Goal: Task Accomplishment & Management: Complete application form

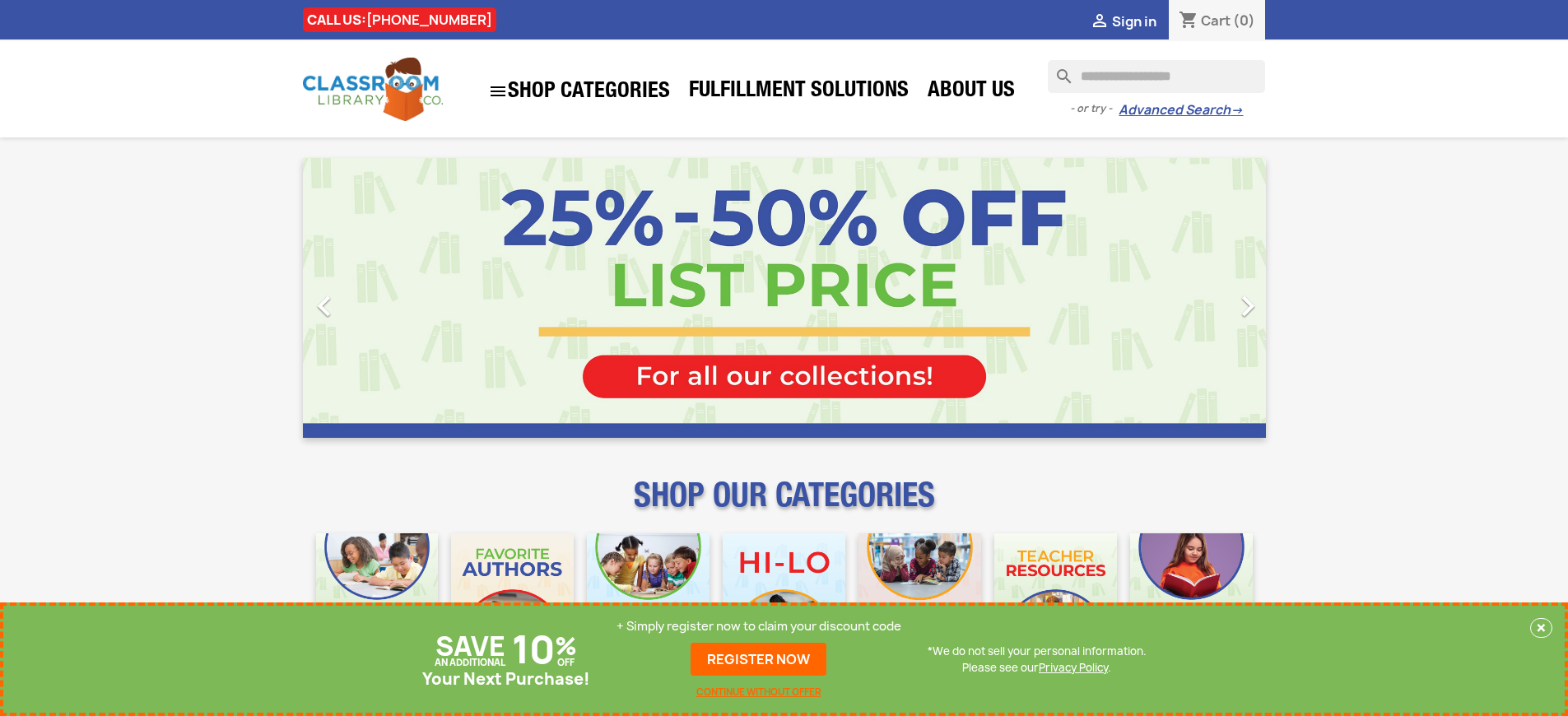
click at [759, 634] on p "+ Simply register now to claim your discount code" at bounding box center [758, 626] width 285 height 16
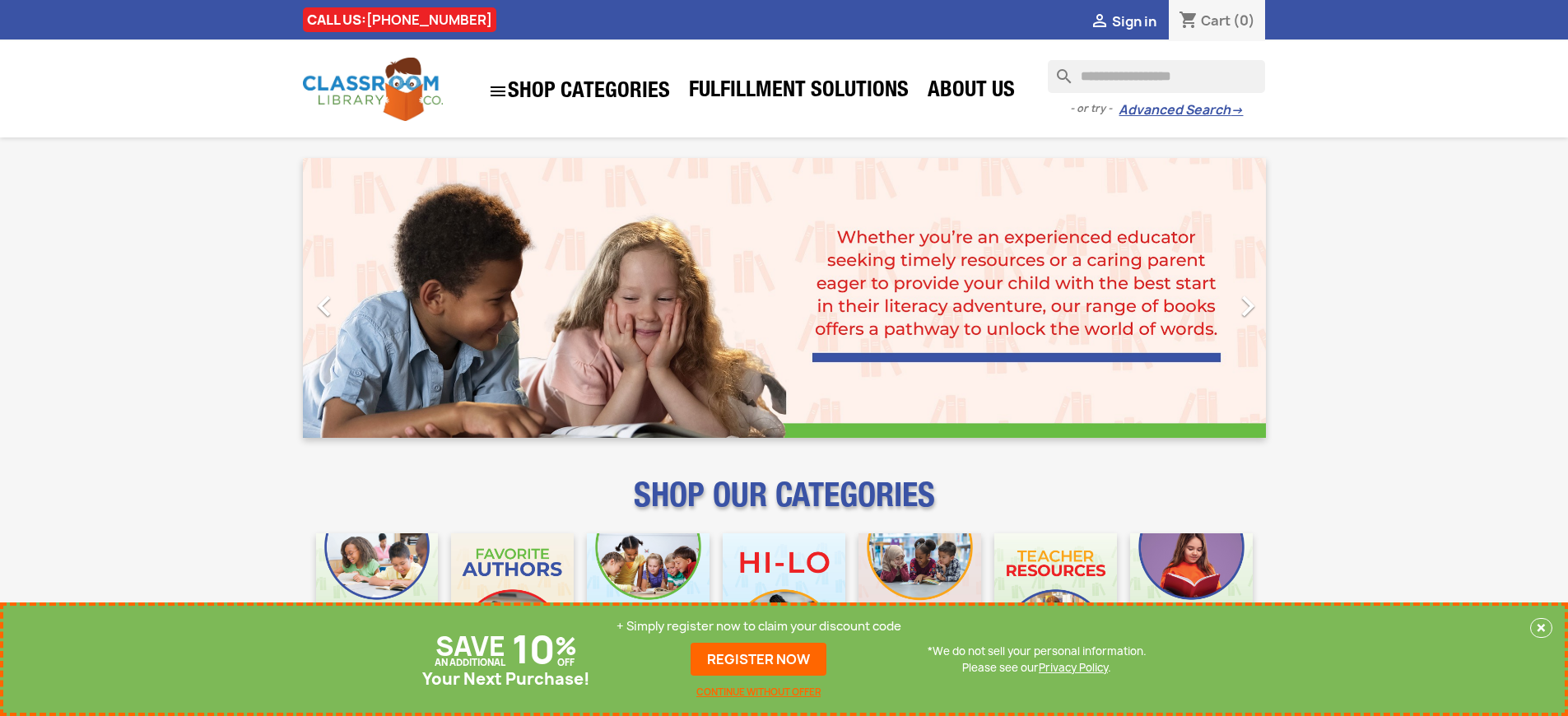
click at [759, 626] on p "+ Simply register now to claim your discount code" at bounding box center [758, 626] width 285 height 16
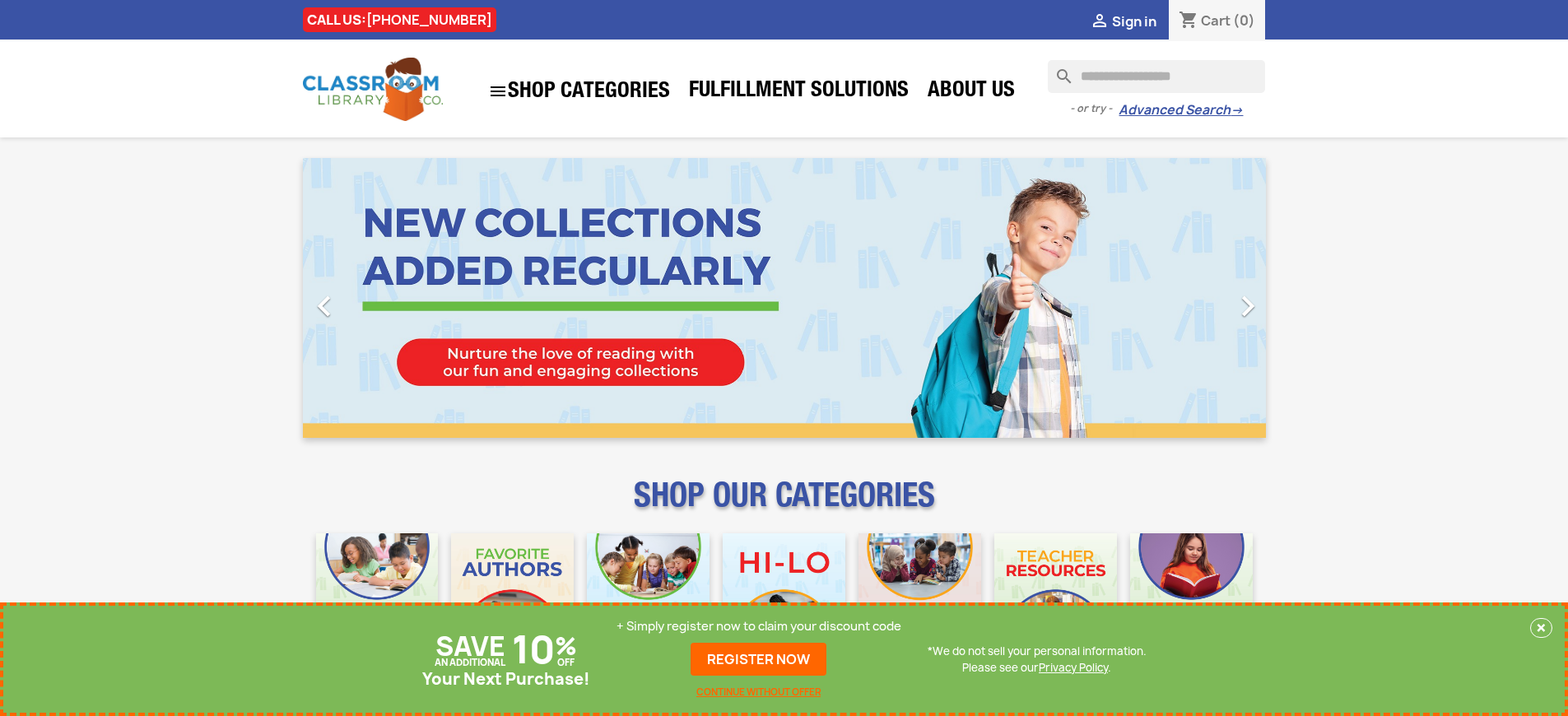
click at [759, 626] on p "+ Simply register now to claim your discount code" at bounding box center [758, 626] width 285 height 16
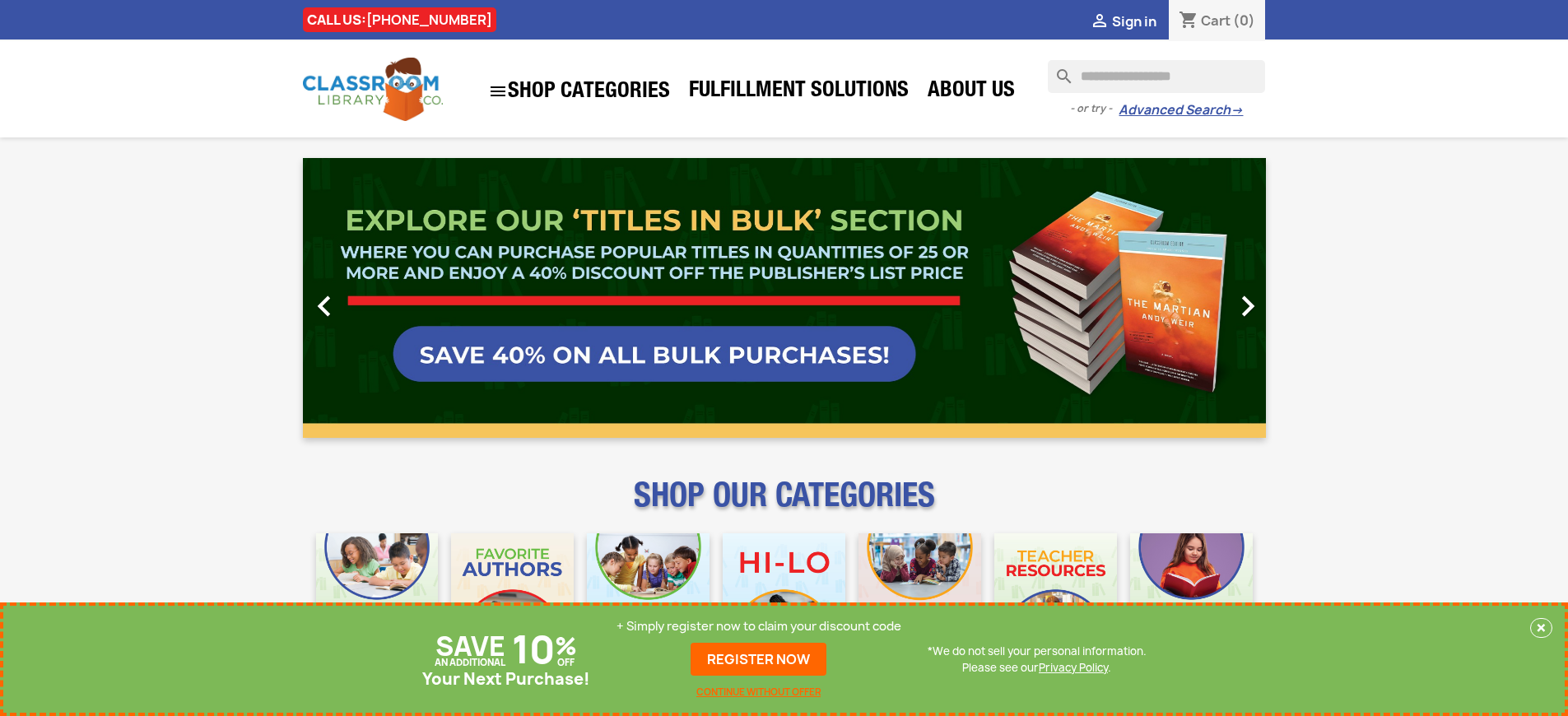
click at [759, 626] on p "+ Simply register now to claim your discount code" at bounding box center [758, 626] width 285 height 16
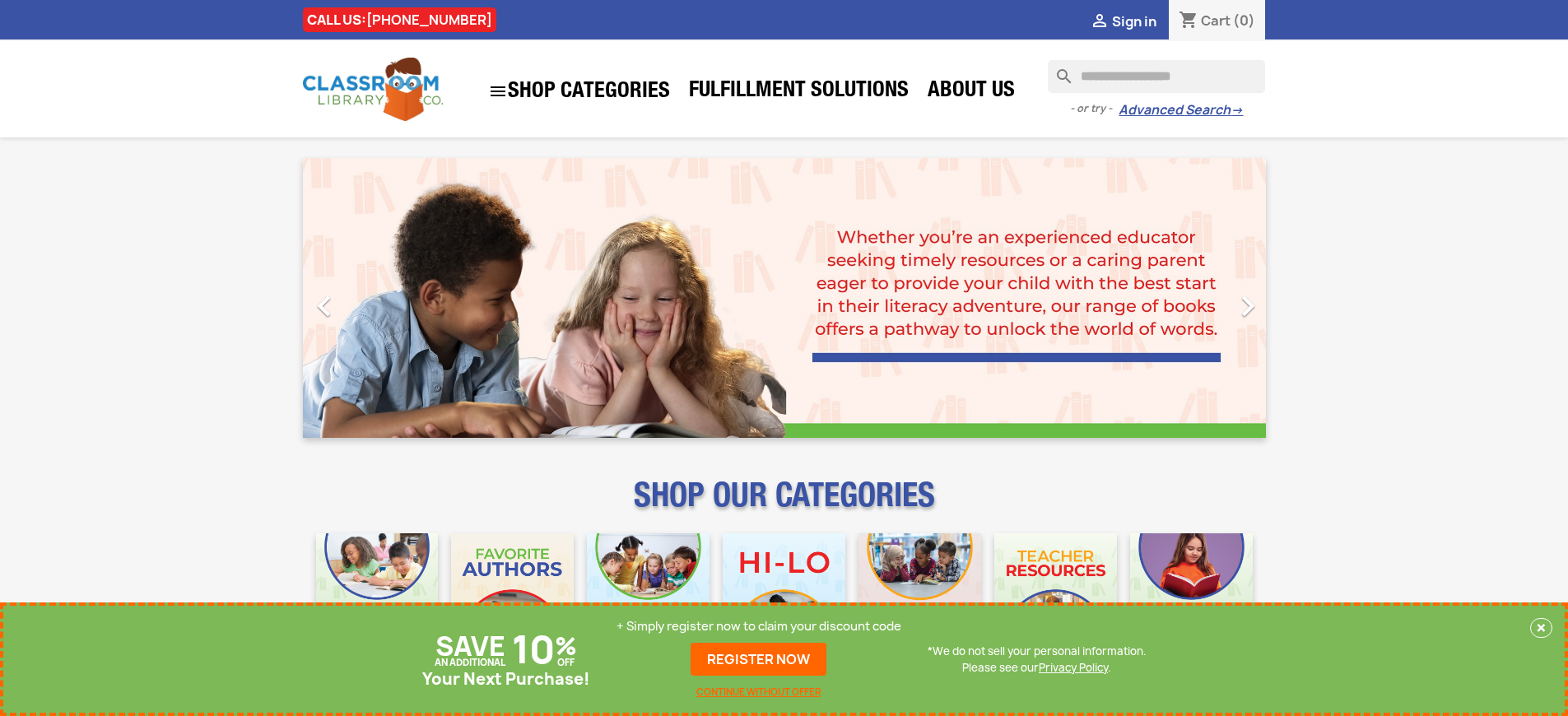
click at [759, 626] on p "+ Simply register now to claim your discount code" at bounding box center [758, 626] width 285 height 16
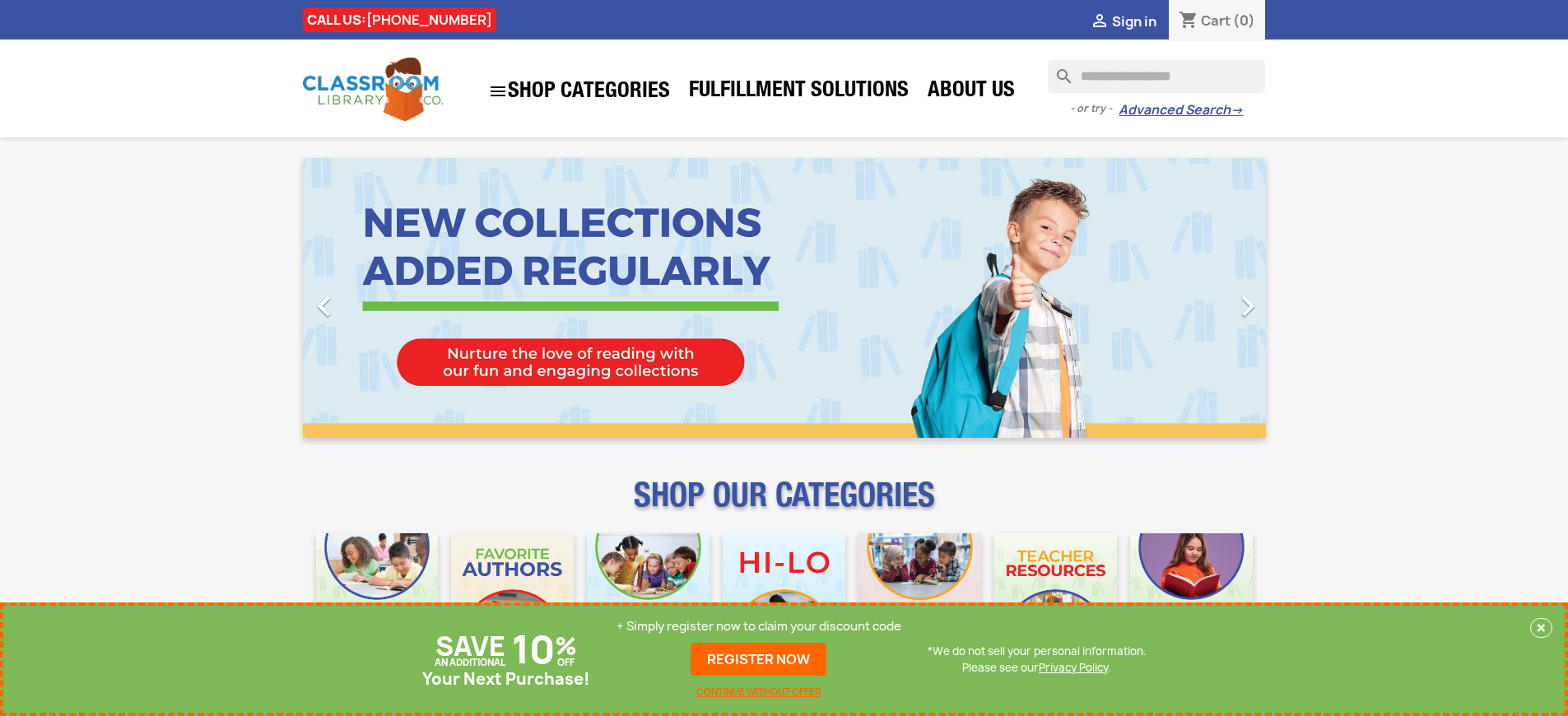
click at [759, 626] on p "+ Simply register now to claim your discount code" at bounding box center [758, 626] width 285 height 16
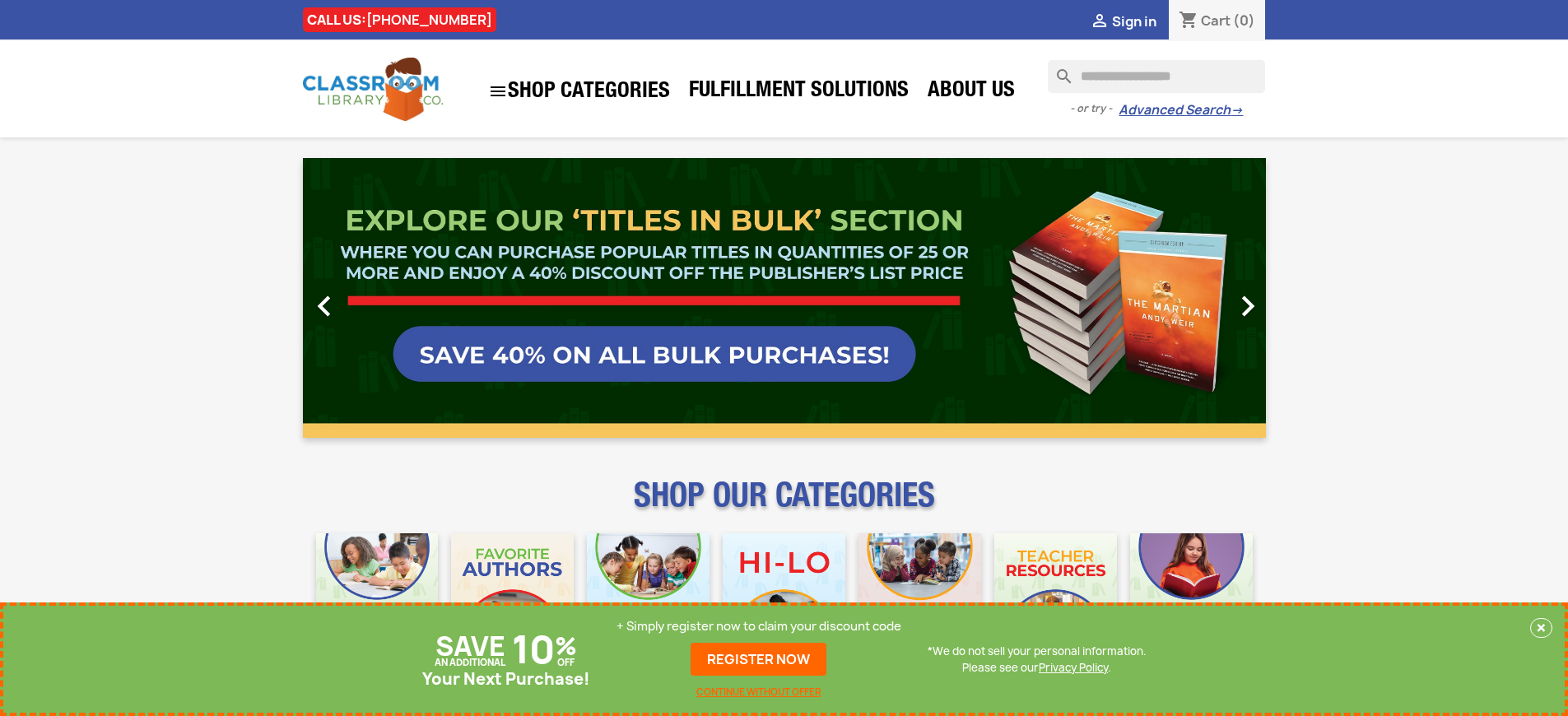
click at [759, 626] on p "+ Simply register now to claim your discount code" at bounding box center [758, 626] width 285 height 16
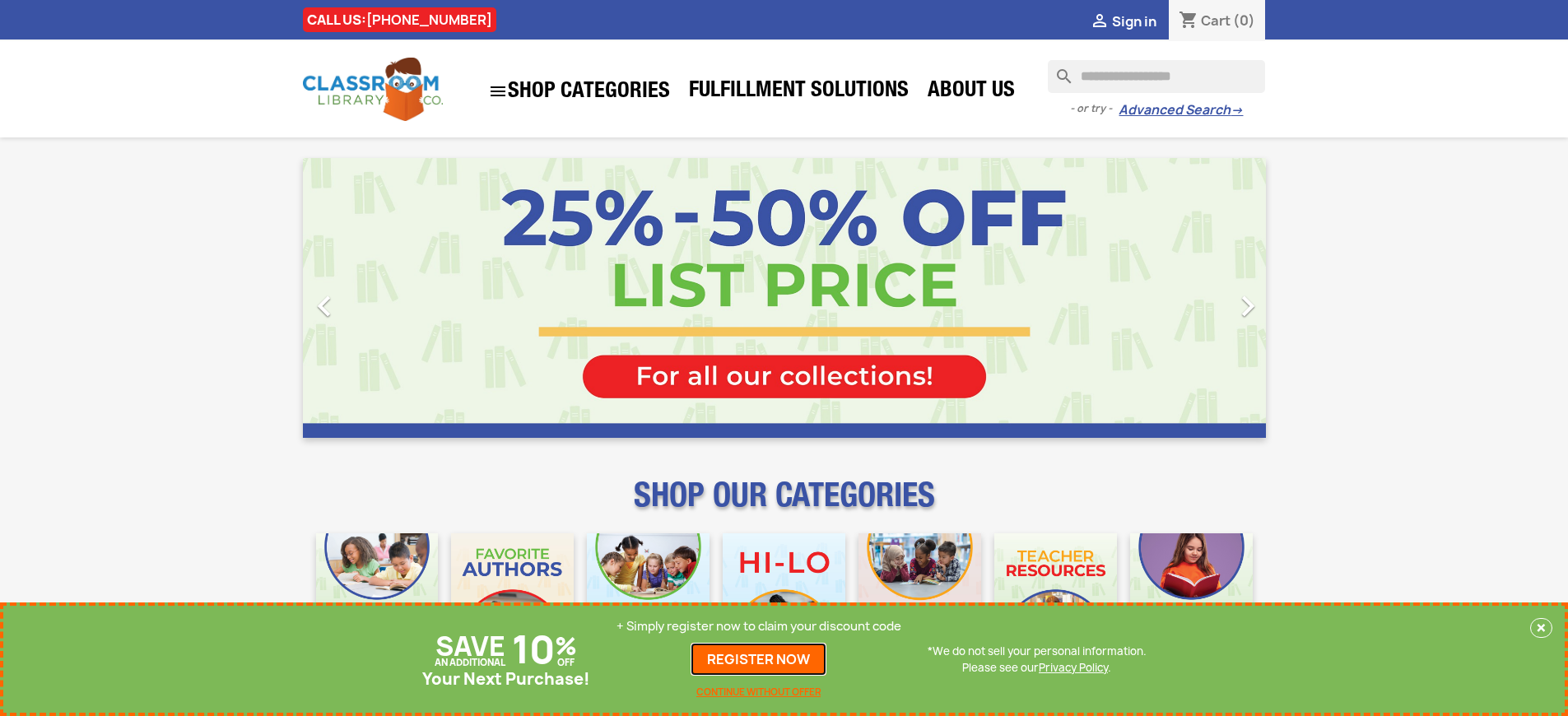
click at [759, 659] on link "REGISTER NOW" at bounding box center [758, 659] width 136 height 33
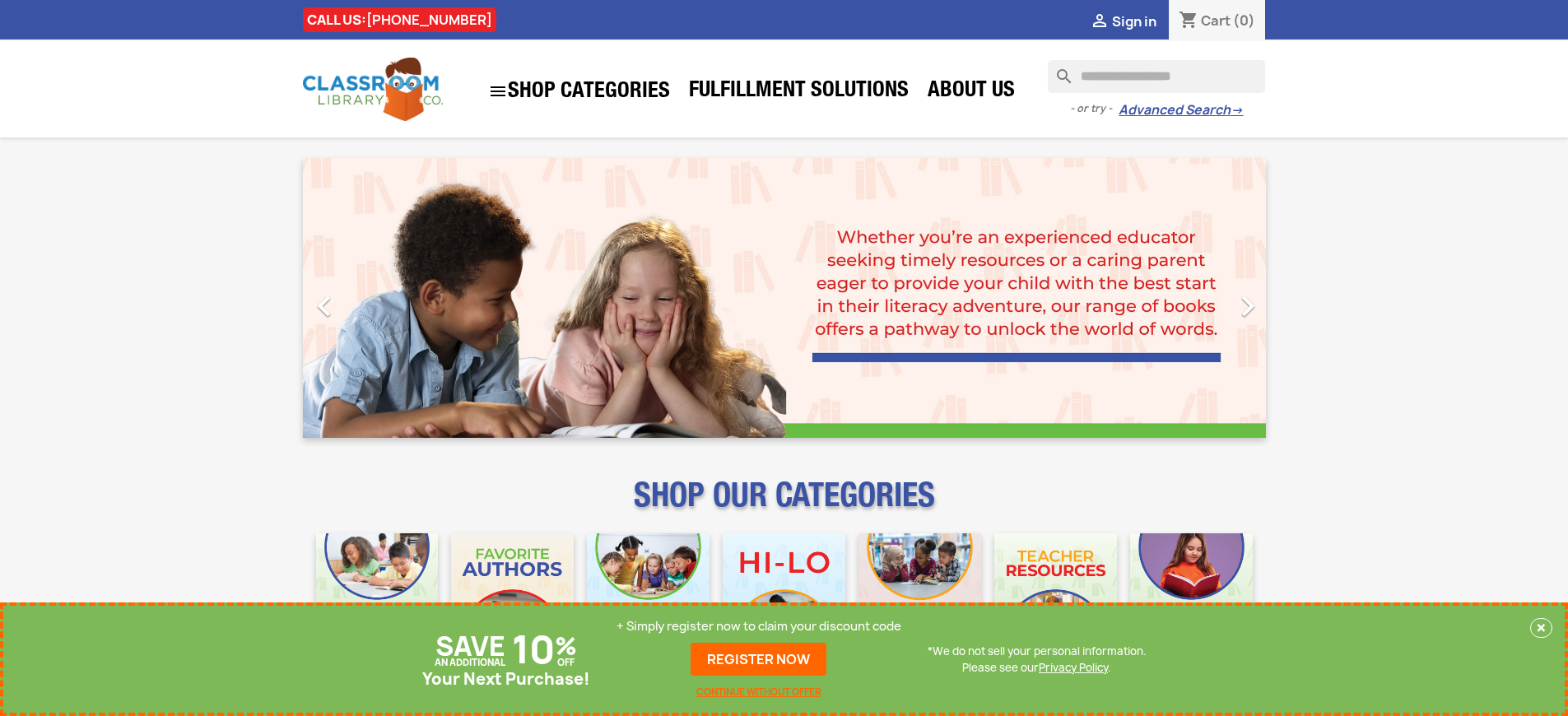
click at [759, 626] on p "+ Simply register now to claim your discount code" at bounding box center [758, 626] width 285 height 16
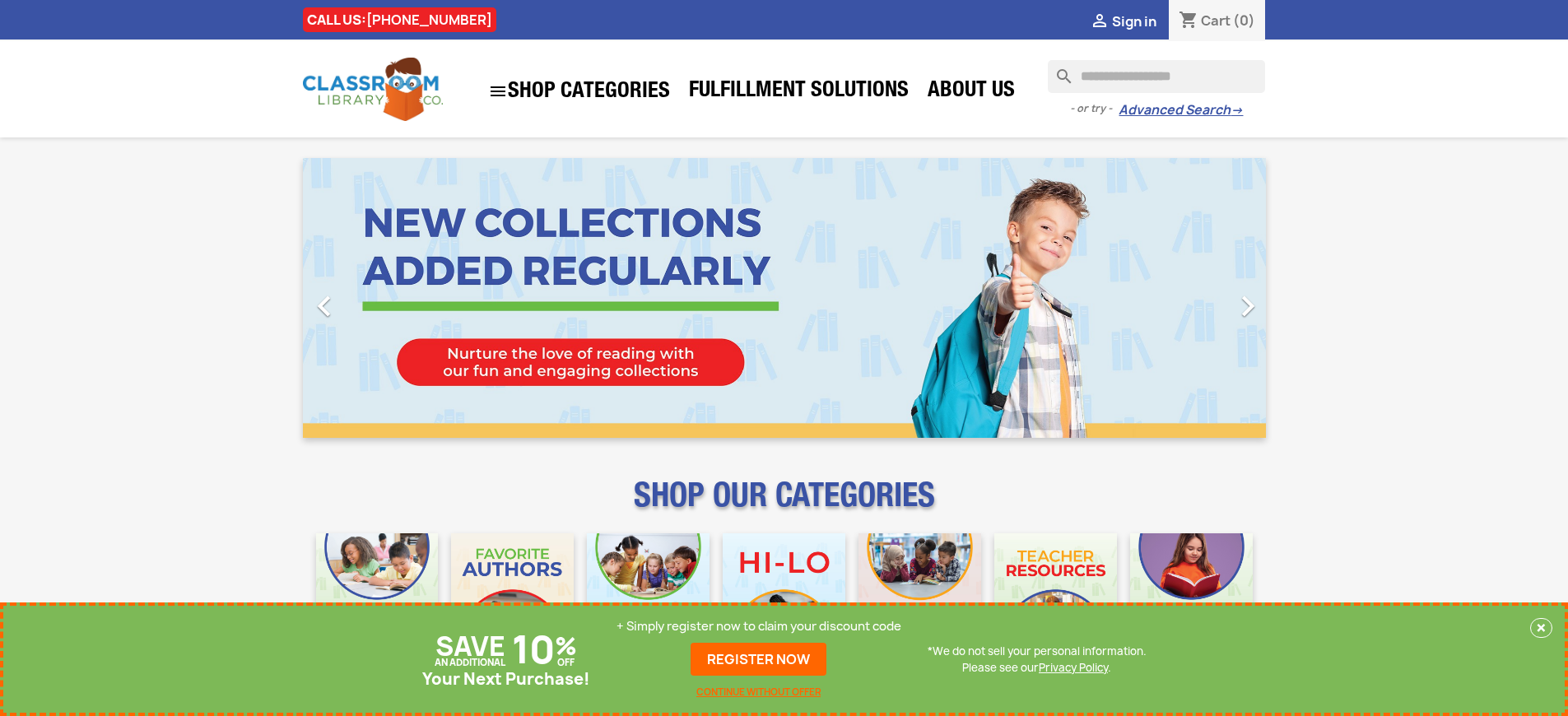
click at [759, 626] on p "+ Simply register now to claim your discount code" at bounding box center [758, 626] width 285 height 16
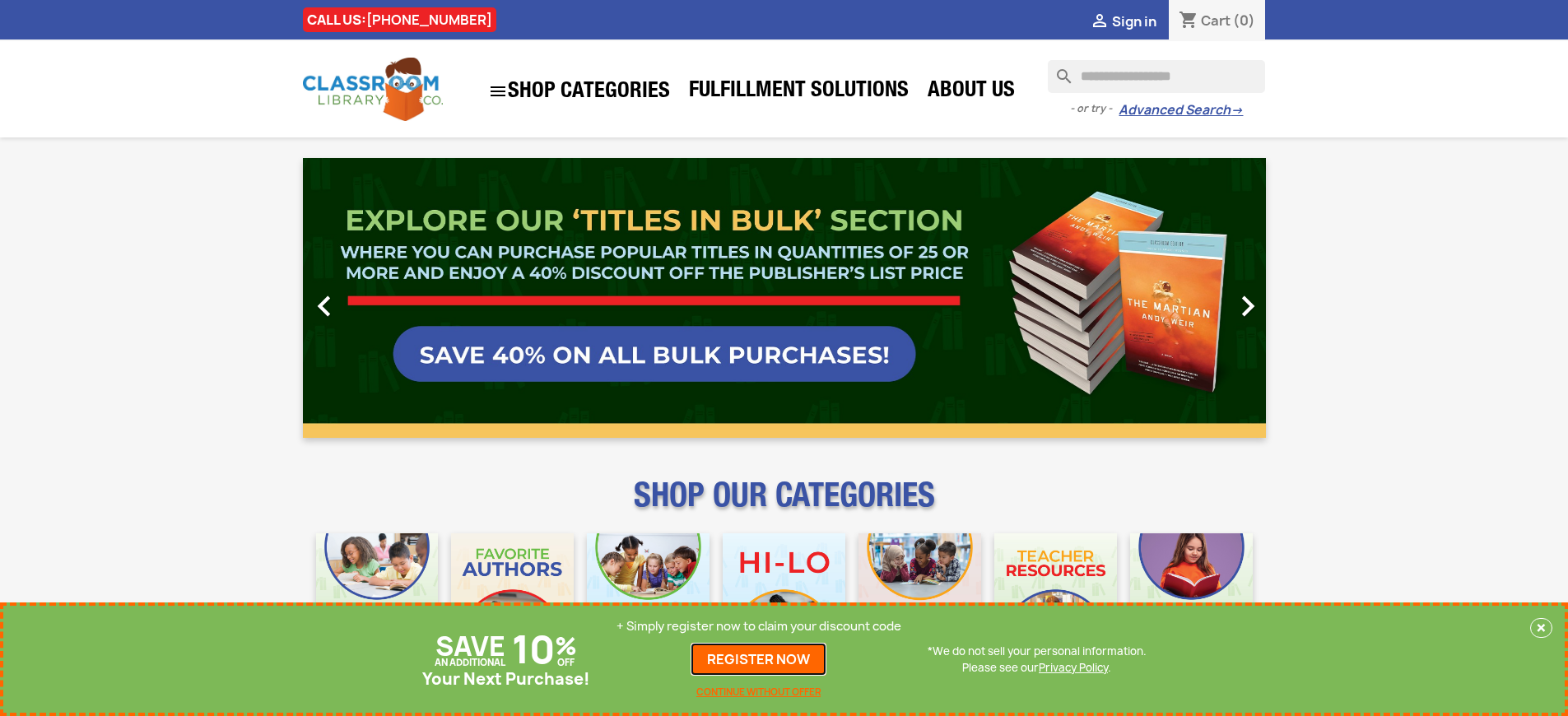
click at [759, 659] on link "REGISTER NOW" at bounding box center [758, 659] width 136 height 33
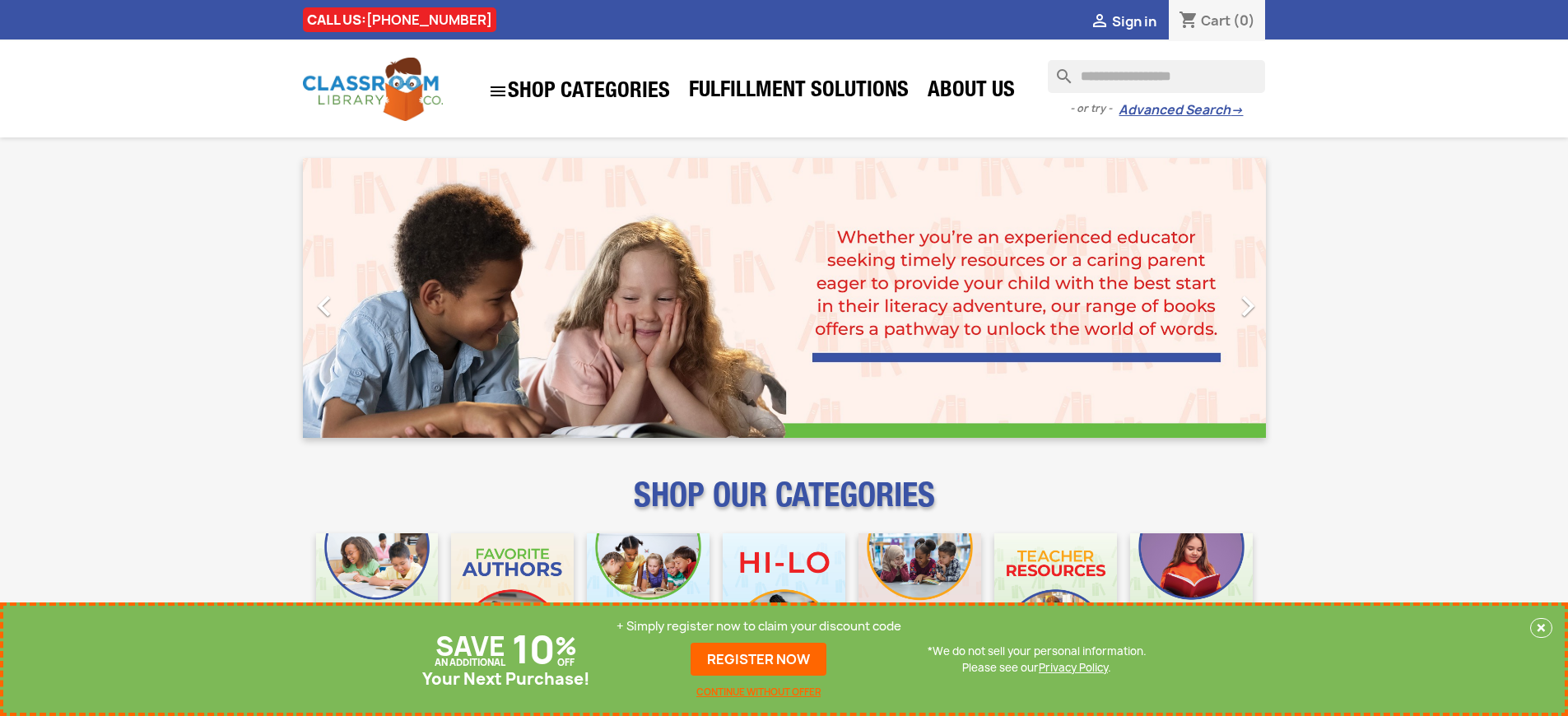
click at [759, 626] on p "+ Simply register now to claim your discount code" at bounding box center [758, 626] width 285 height 16
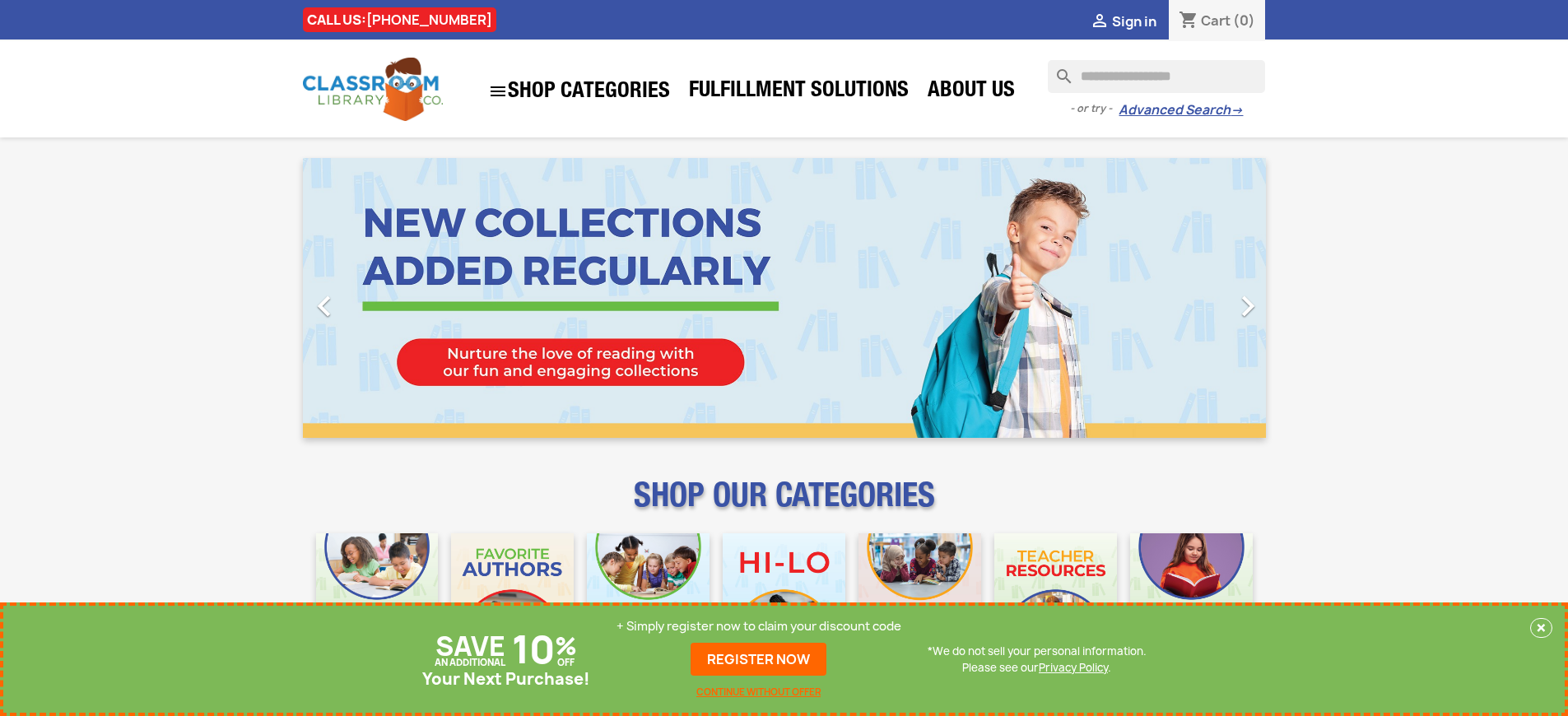
click at [759, 626] on p "+ Simply register now to claim your discount code" at bounding box center [758, 626] width 285 height 16
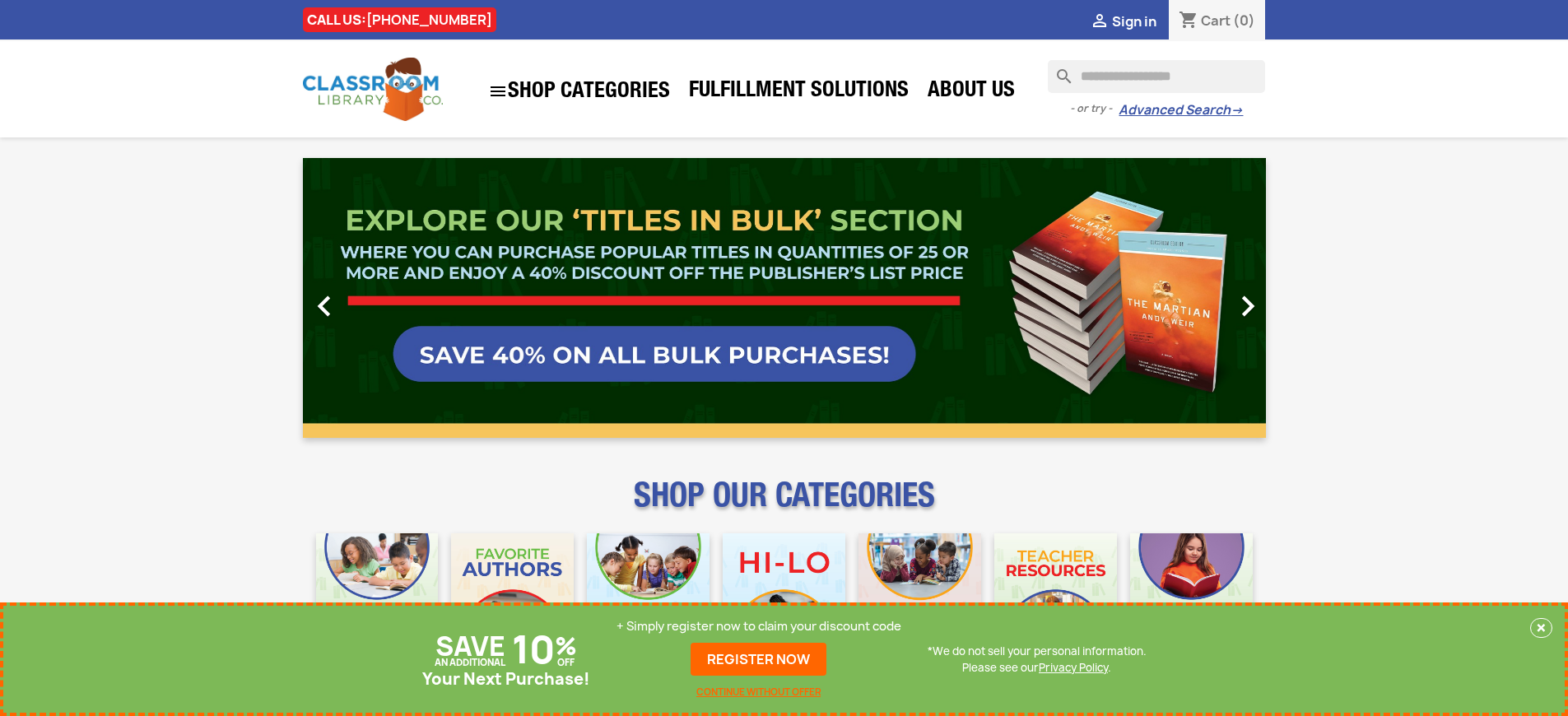
click at [759, 626] on p "+ Simply register now to claim your discount code" at bounding box center [758, 626] width 285 height 16
click at [759, 659] on link "REGISTER NOW" at bounding box center [758, 659] width 136 height 33
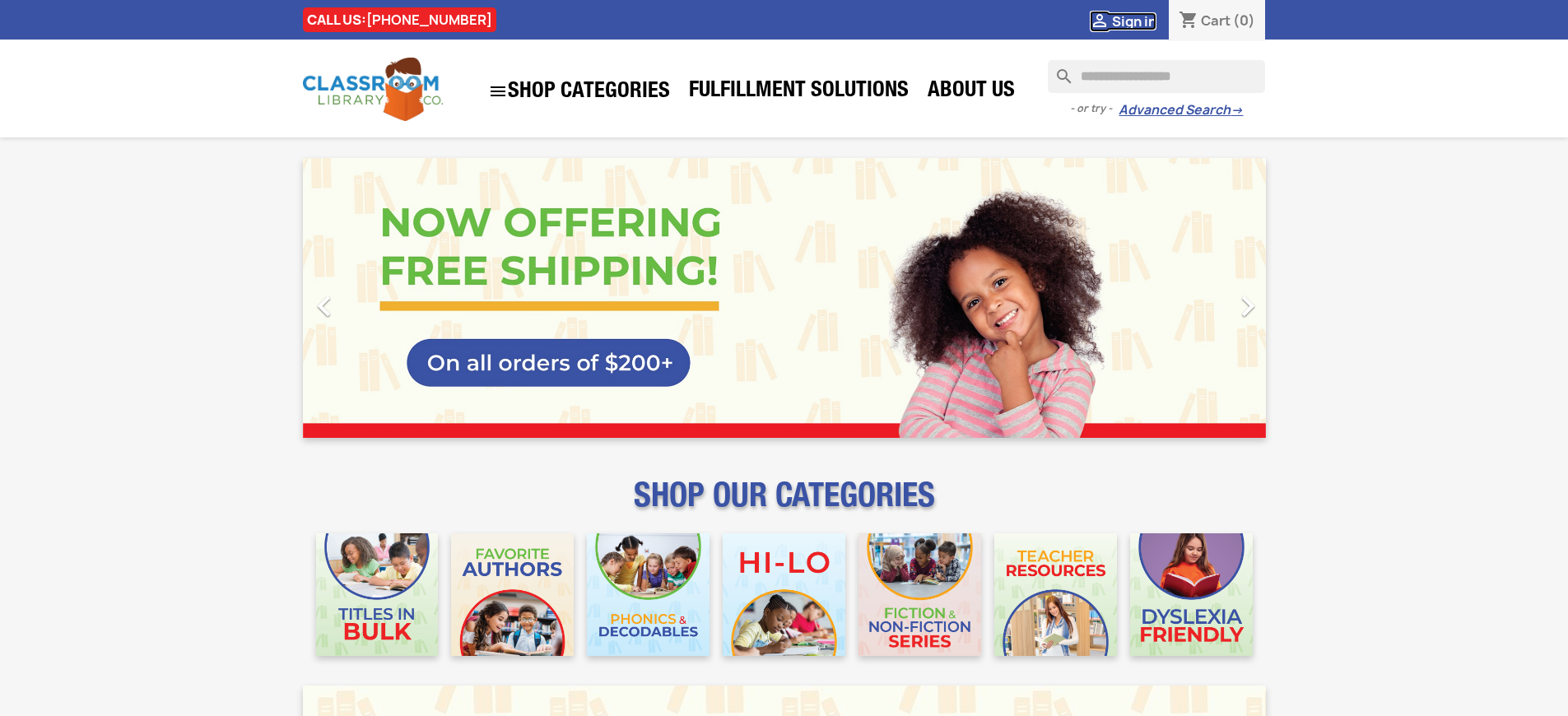
click at [1133, 21] on span "Sign in" at bounding box center [1134, 22] width 44 height 18
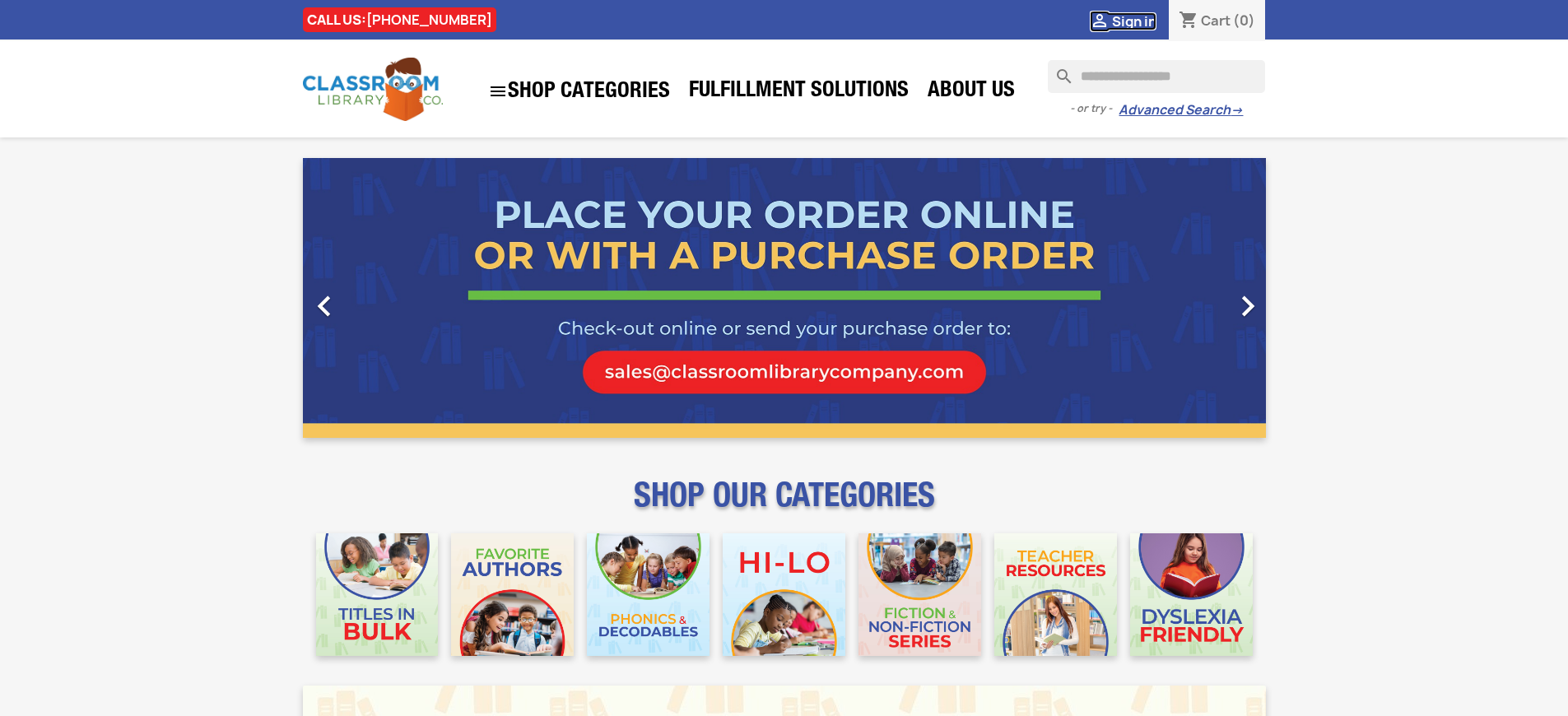
click at [1133, 21] on span "Sign in" at bounding box center [1134, 22] width 44 height 18
